Goal: Contribute content

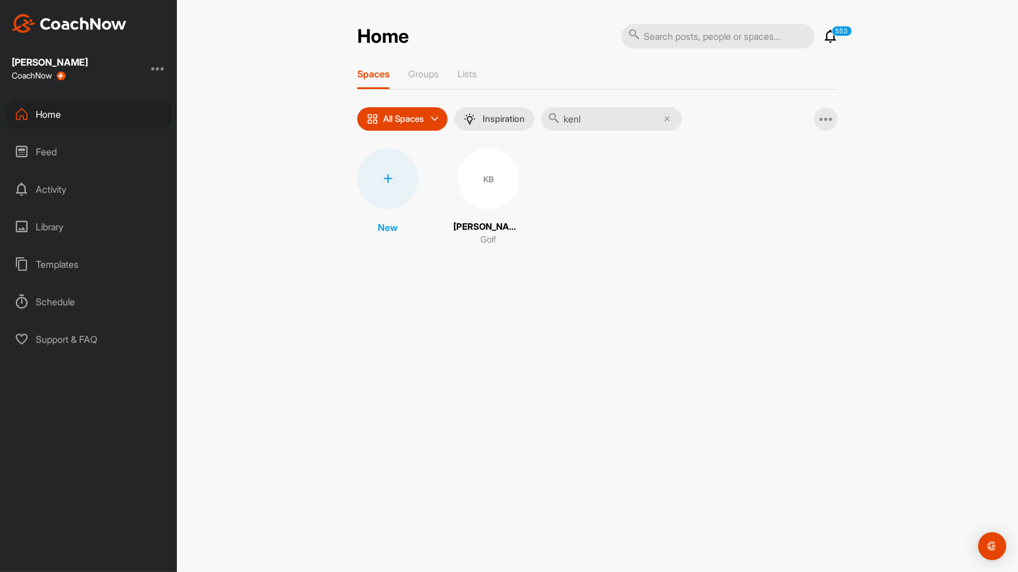
type input "kenl"
click at [489, 210] on div "KB [PERSON_NAME] Golf" at bounding box center [488, 197] width 70 height 98
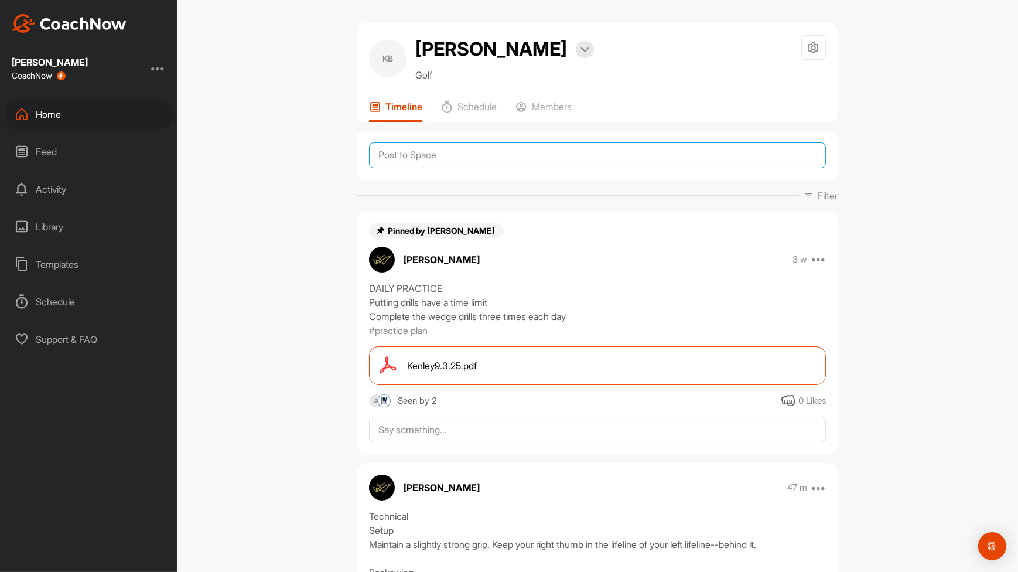
click at [500, 165] on textarea at bounding box center [597, 155] width 457 height 26
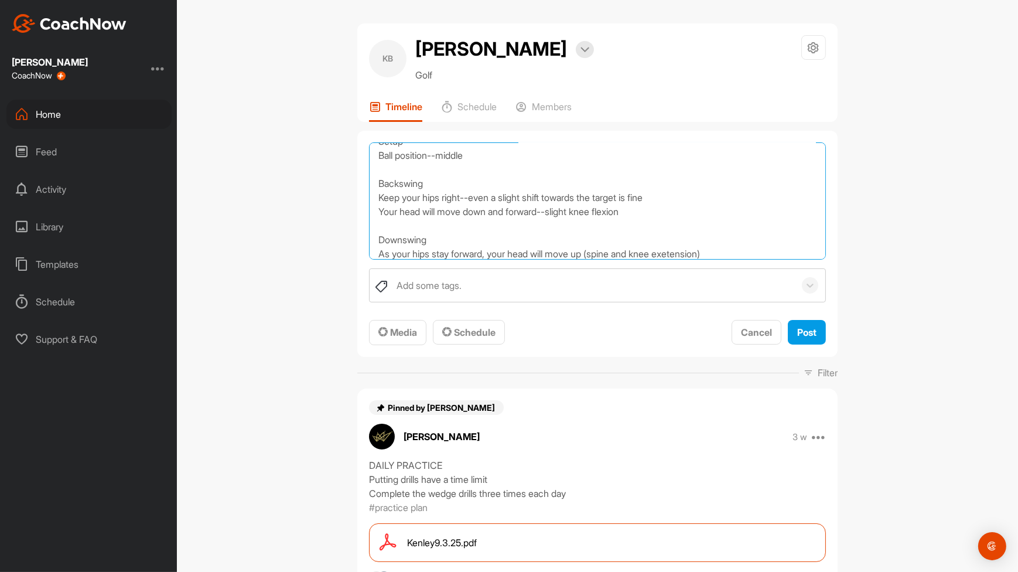
scroll to position [62, 0]
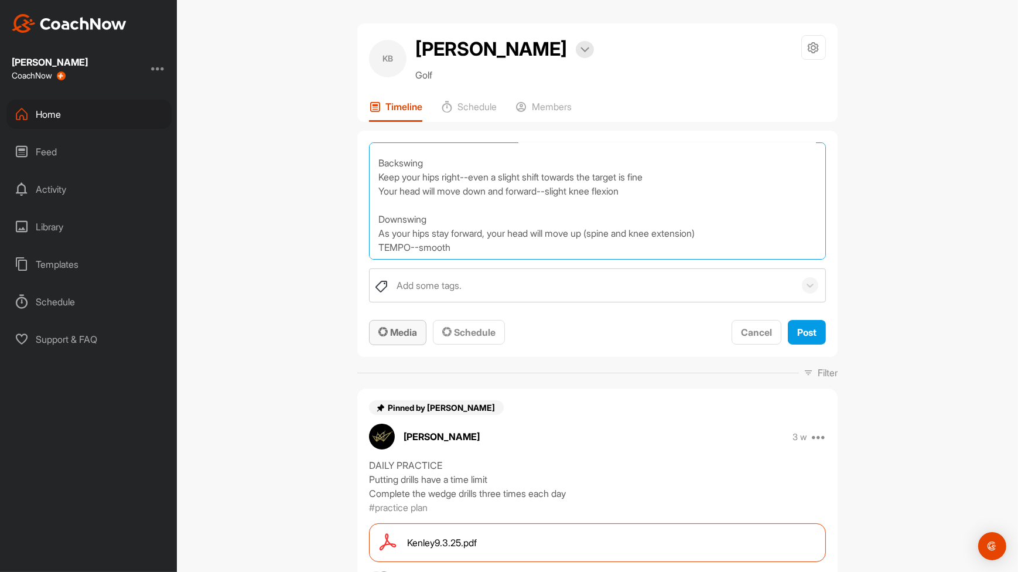
type textarea "Finesse Wedges Technical Setup Ball position--middle Backswing Keep your hips r…"
click at [404, 328] on span "Media" at bounding box center [397, 332] width 39 height 12
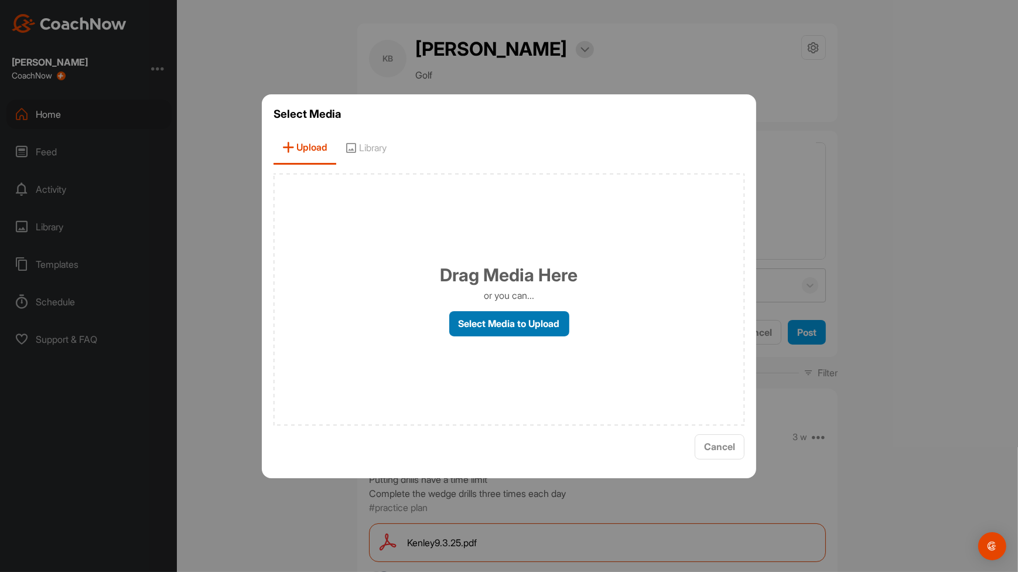
click at [500, 320] on label "Select Media to Upload" at bounding box center [509, 323] width 120 height 25
click at [0, 0] on input "Select Media to Upload" at bounding box center [0, 0] width 0 height 0
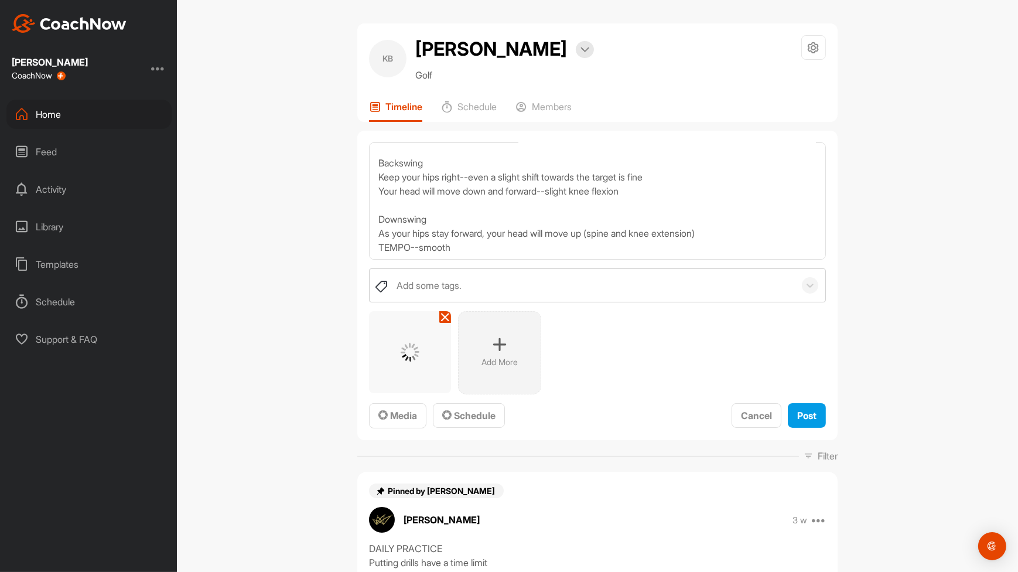
click at [487, 358] on p "Add More" at bounding box center [499, 362] width 36 height 12
click at [571, 356] on p "Add More" at bounding box center [588, 362] width 36 height 12
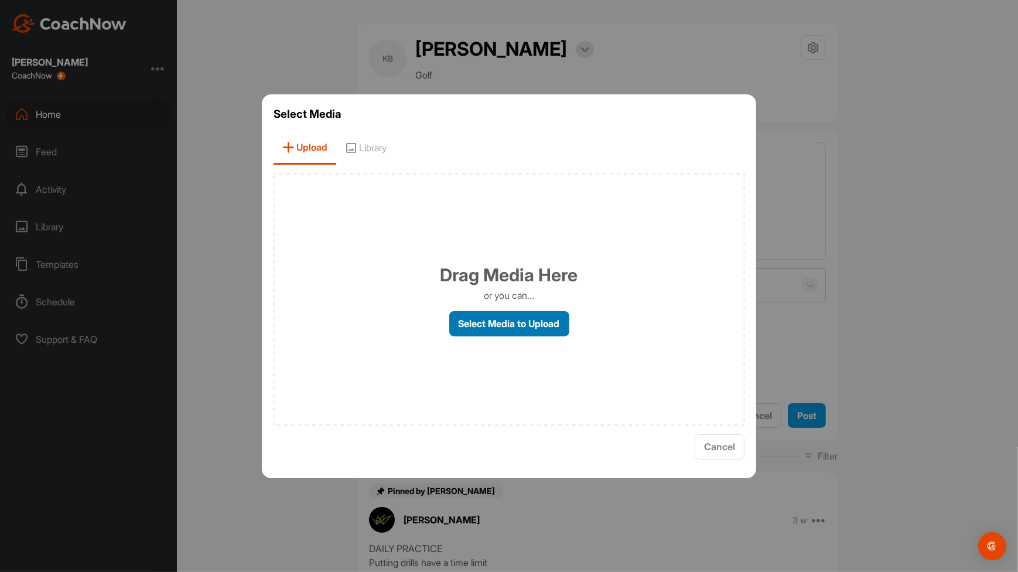
click at [548, 330] on label "Select Media to Upload" at bounding box center [509, 323] width 120 height 25
click at [0, 0] on input "Select Media to Upload" at bounding box center [0, 0] width 0 height 0
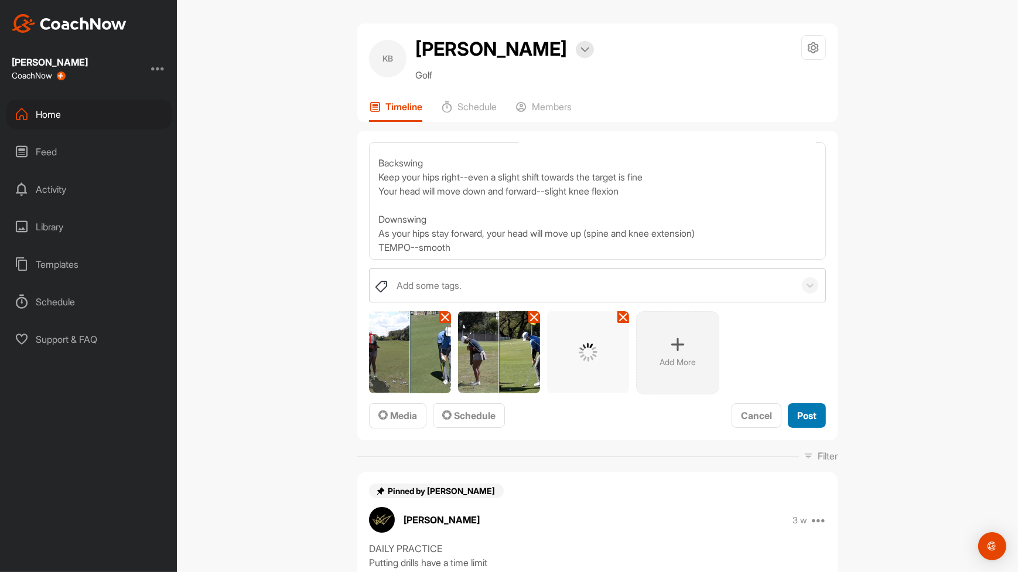
click at [812, 427] on button "Post" at bounding box center [807, 415] width 38 height 25
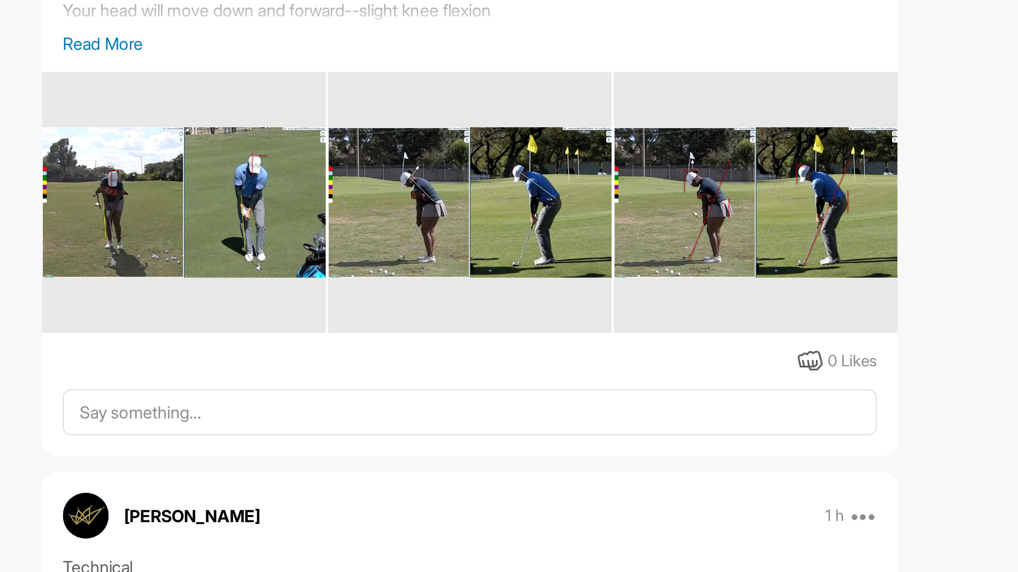
scroll to position [307, 0]
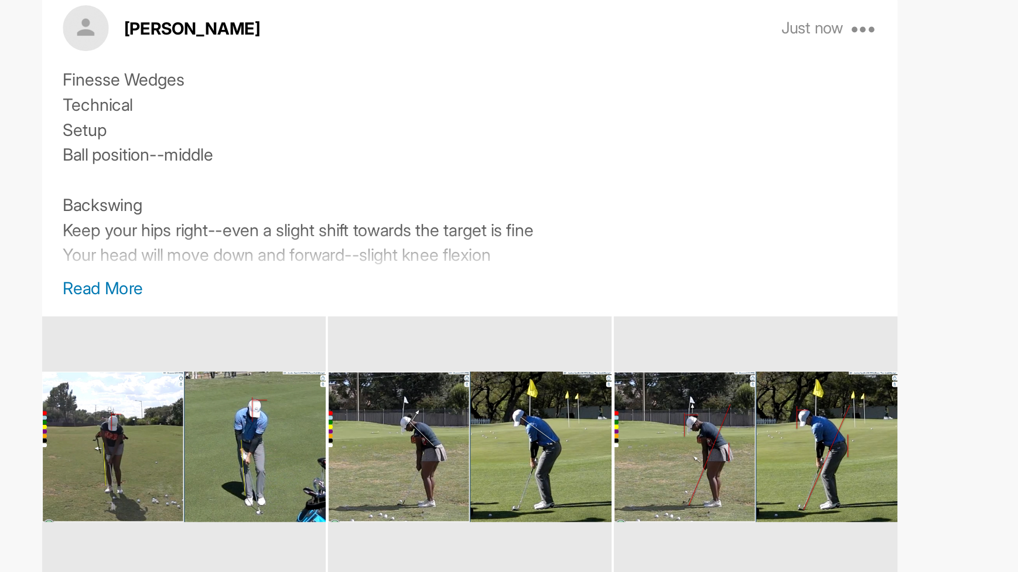
drag, startPoint x: 840, startPoint y: 374, endPoint x: 805, endPoint y: 374, distance: 35.1
drag, startPoint x: 805, startPoint y: 374, endPoint x: 399, endPoint y: 327, distance: 409.1
click at [399, 327] on p "Read More" at bounding box center [597, 326] width 457 height 14
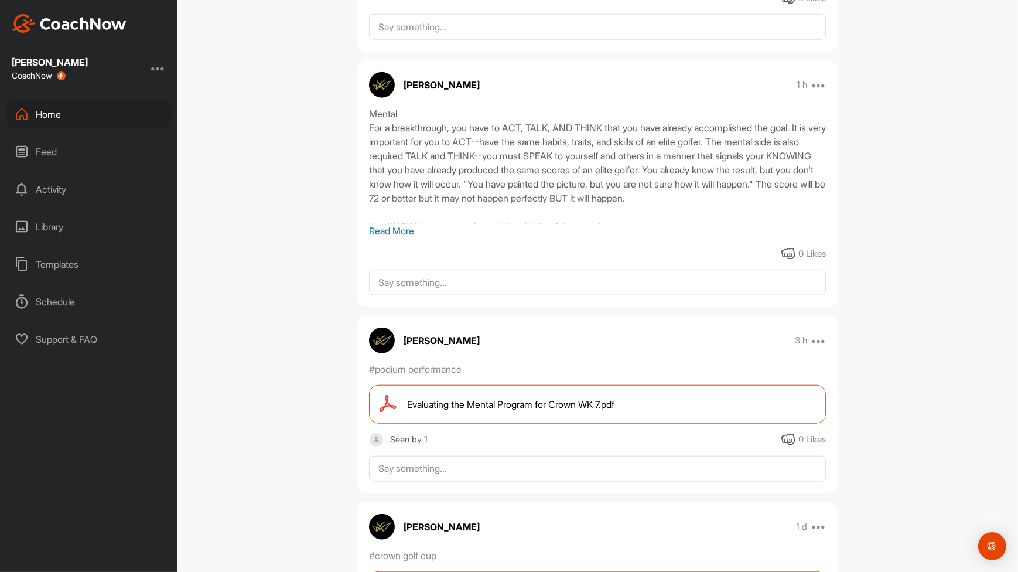
scroll to position [1409, 0]
click at [374, 230] on p "Read More" at bounding box center [597, 230] width 457 height 14
